Goal: Transaction & Acquisition: Purchase product/service

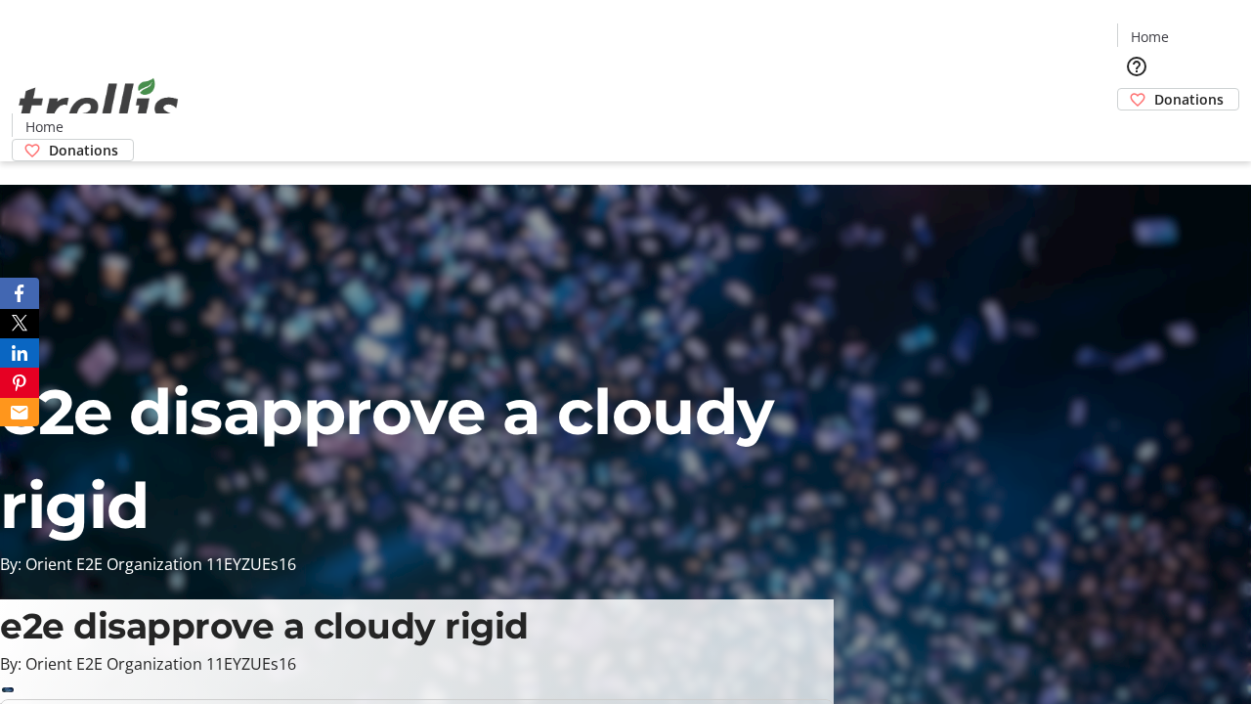
click at [1195, 29] on span "Sign Up" at bounding box center [1203, 27] width 57 height 23
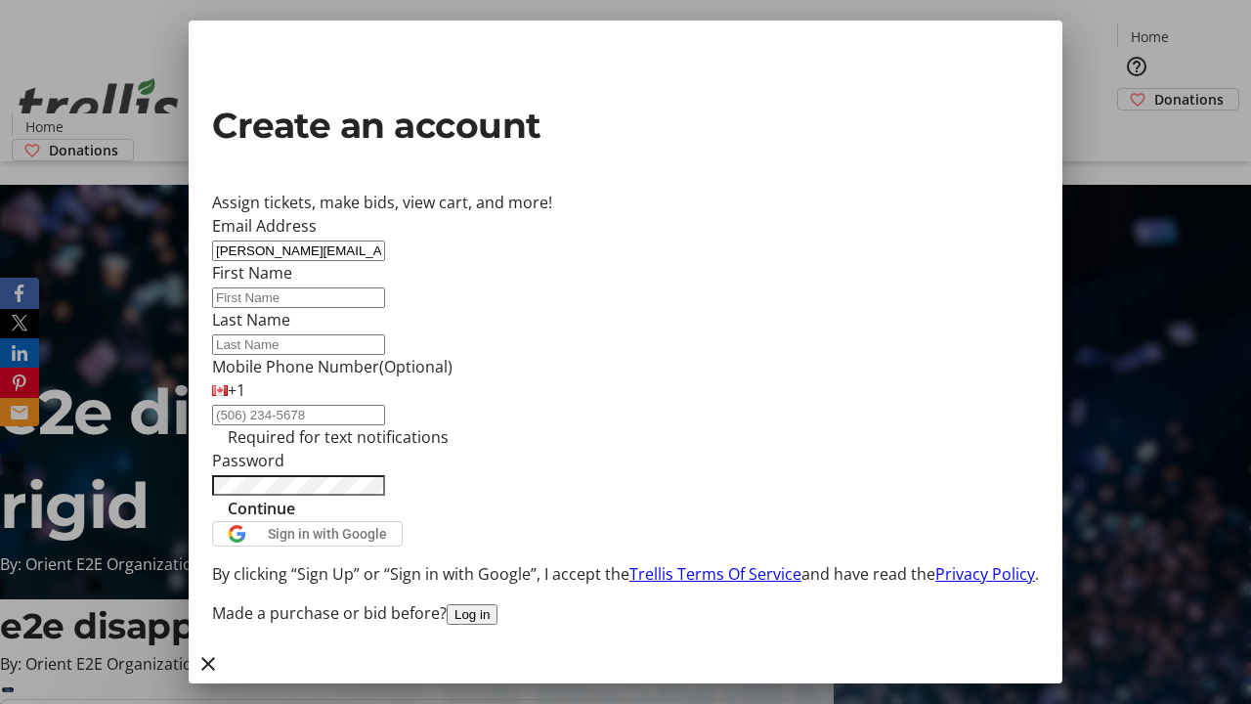
type input "[PERSON_NAME][EMAIL_ADDRESS][DOMAIN_NAME]"
type input "[PERSON_NAME]"
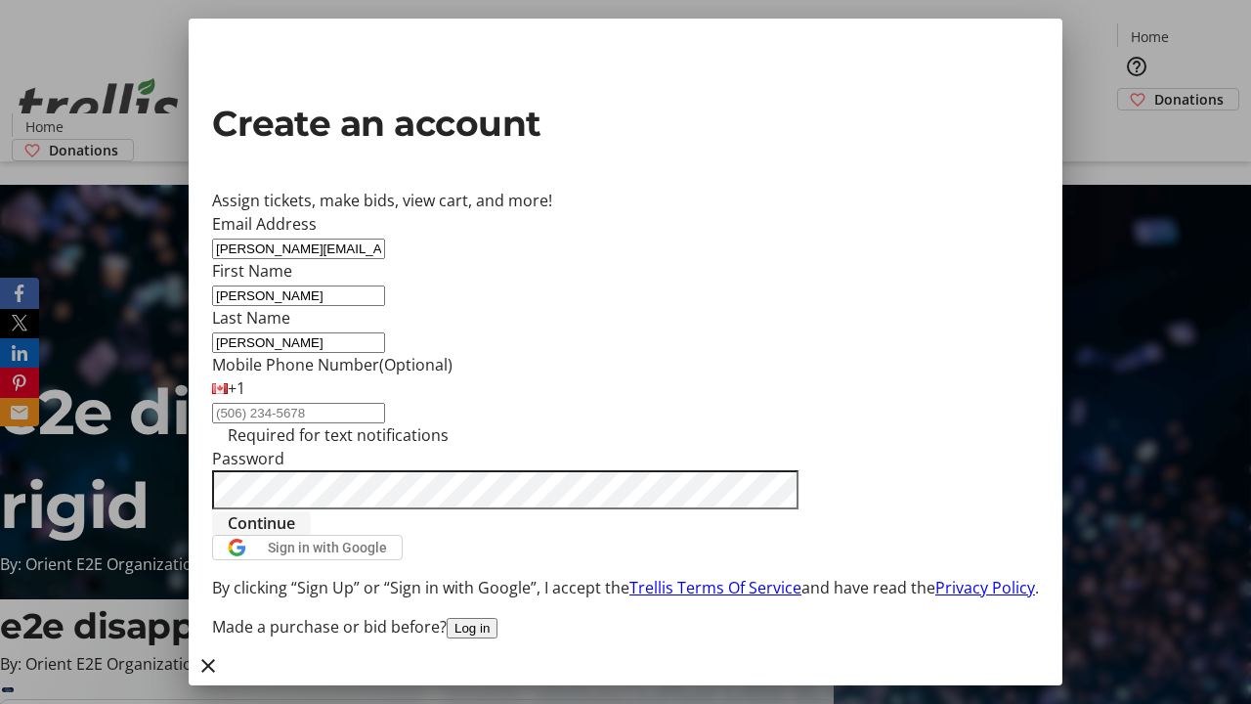
click at [295, 535] on span "Continue" at bounding box center [261, 522] width 67 height 23
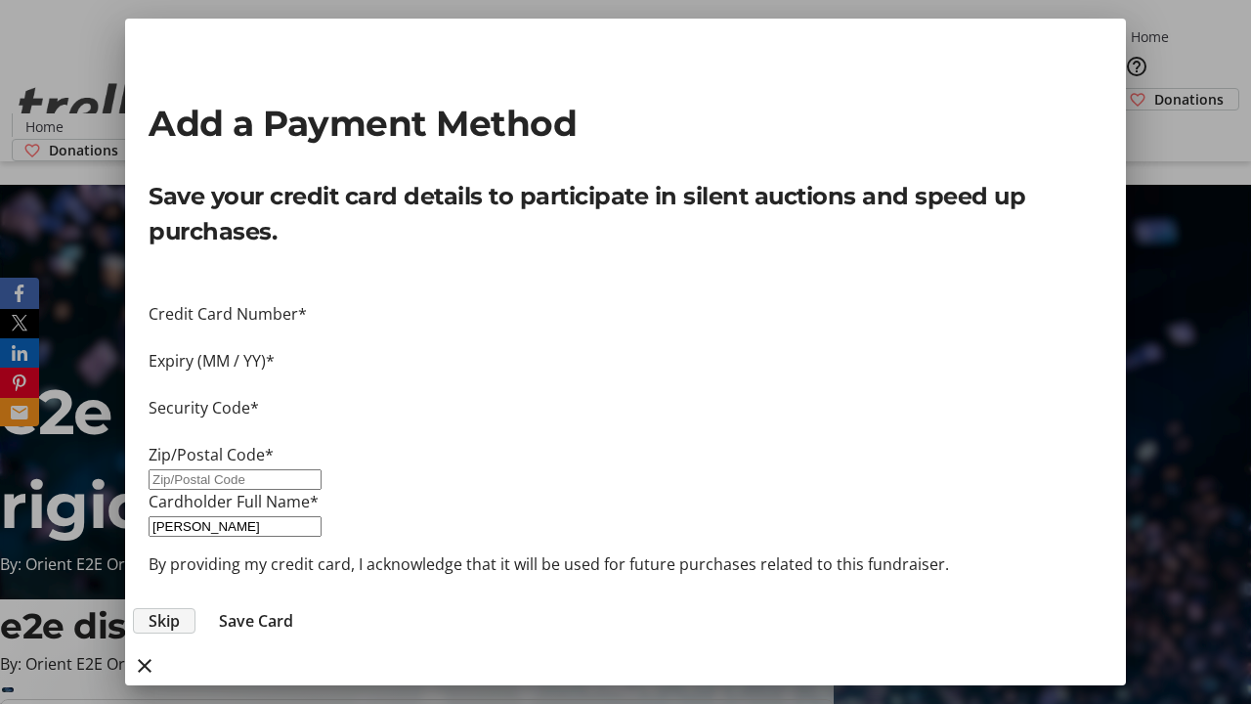
click at [180, 609] on span "Skip" at bounding box center [164, 620] width 31 height 23
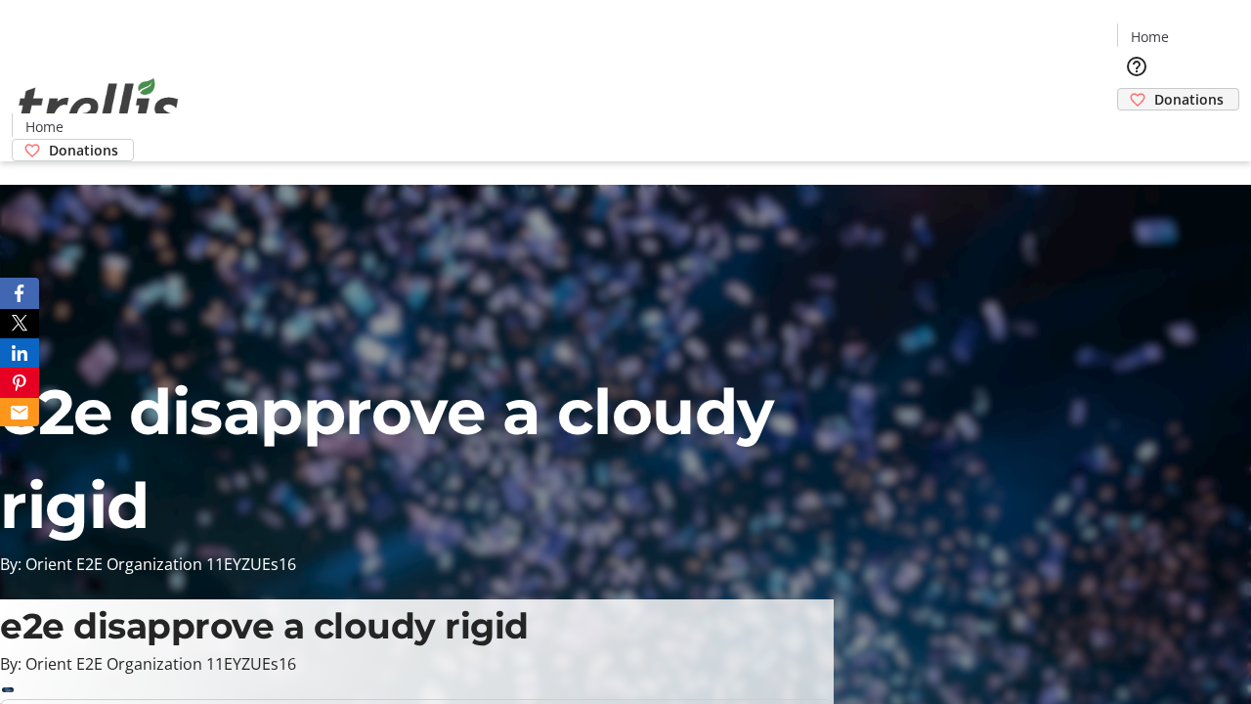
click at [1154, 89] on span "Donations" at bounding box center [1188, 99] width 69 height 21
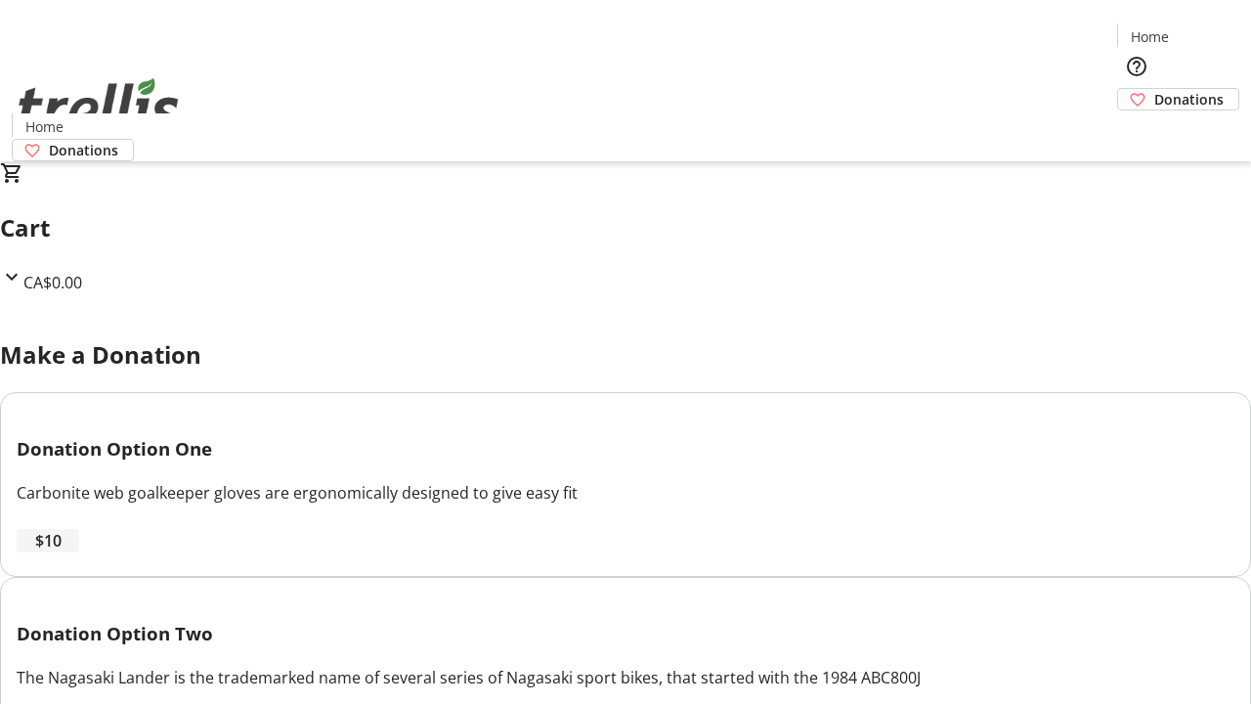
click at [62, 552] on span "$10" at bounding box center [48, 540] width 26 height 23
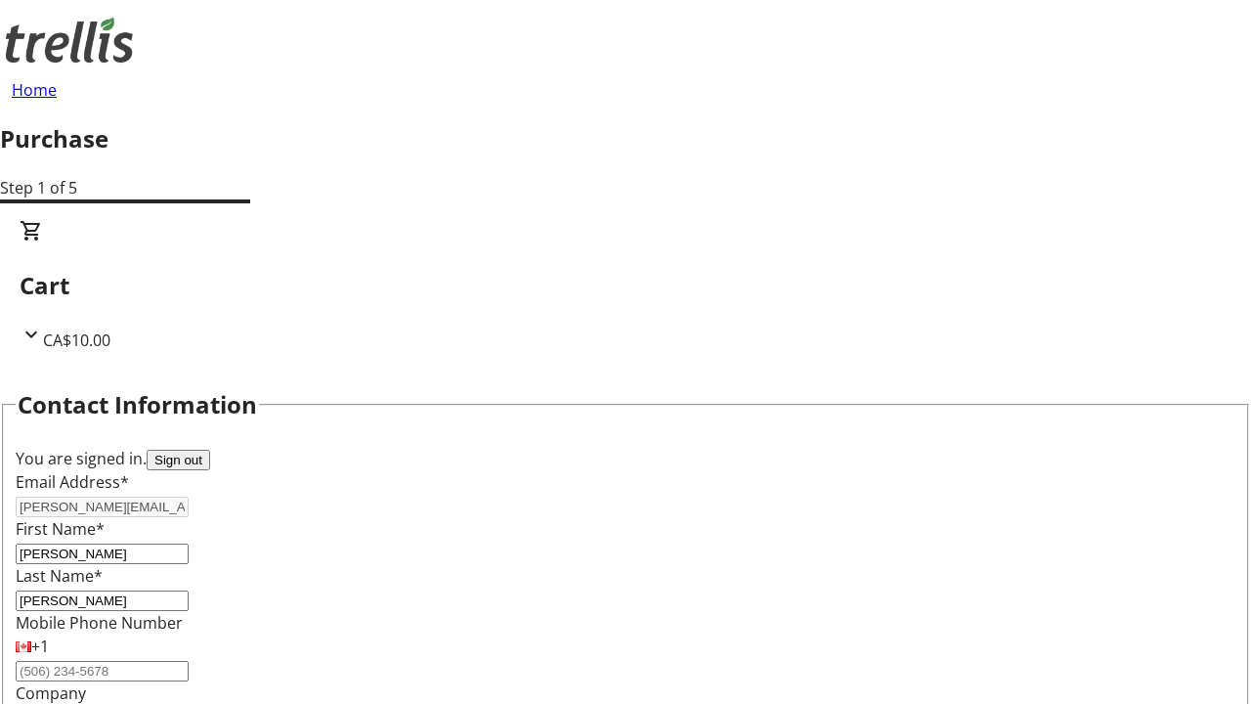
select select "CA"
type input "[STREET_ADDRESS][PERSON_NAME]"
type input "Kelowna"
select select "BC"
type input "Kelowna"
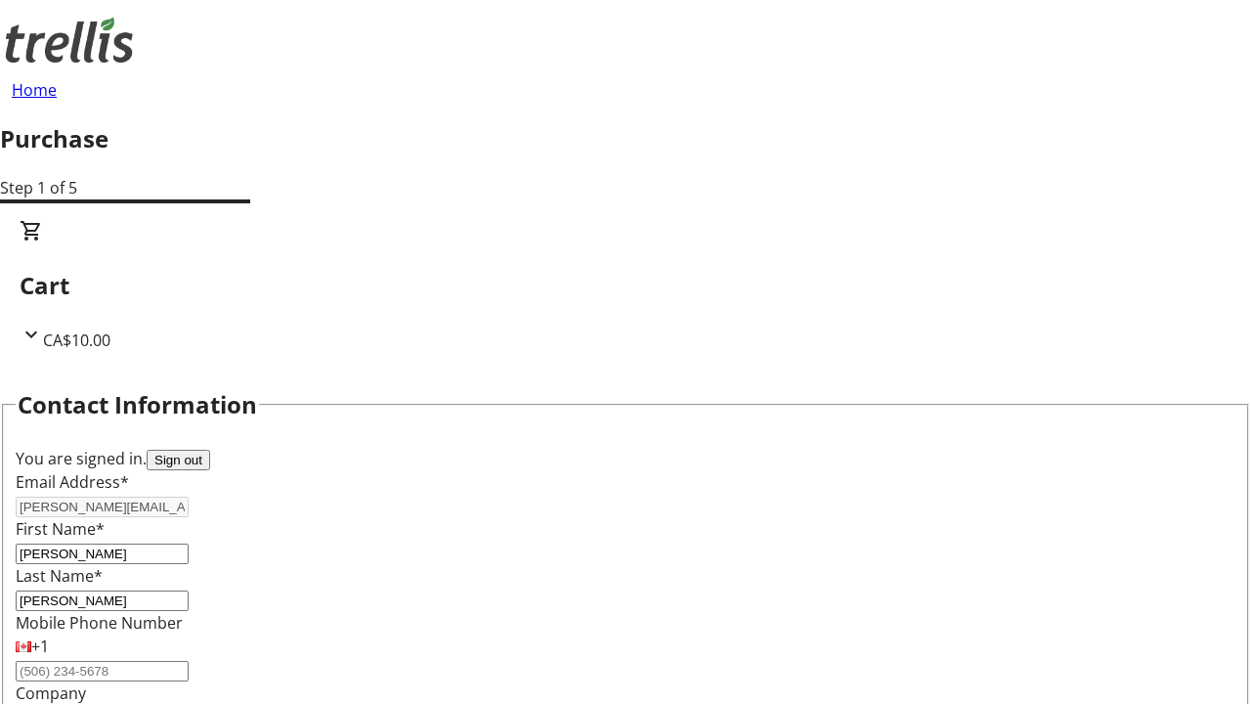
type input "V1Y 0C2"
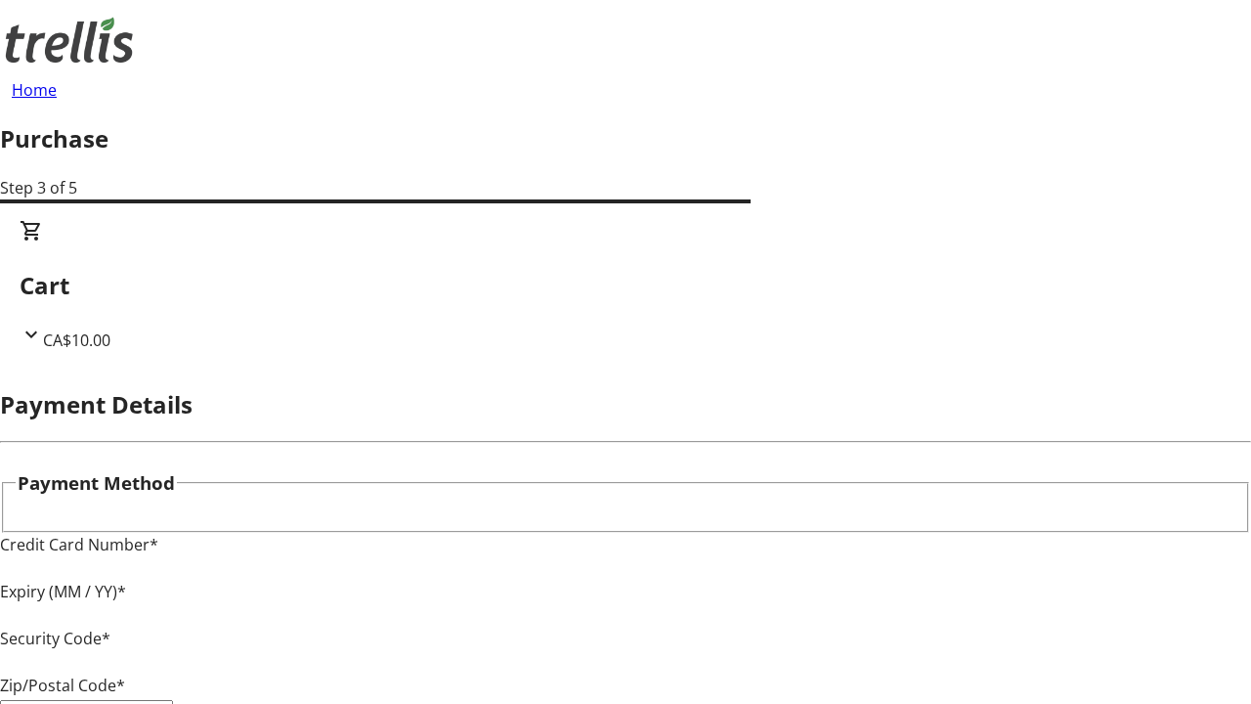
type input "V1Y 0C2"
